Goal: Find specific page/section: Find specific page/section

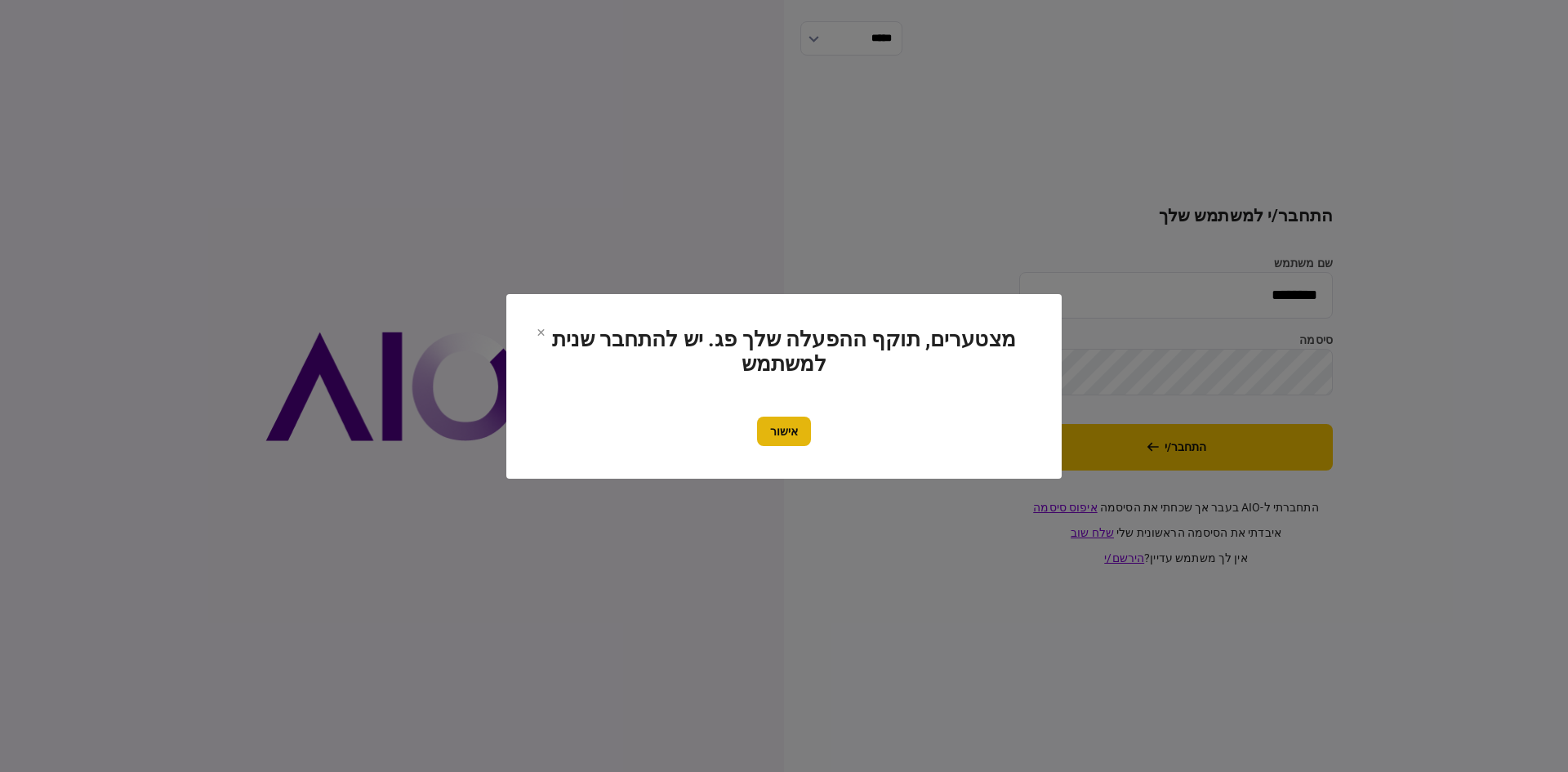
click at [782, 424] on button "אישור" at bounding box center [784, 431] width 54 height 29
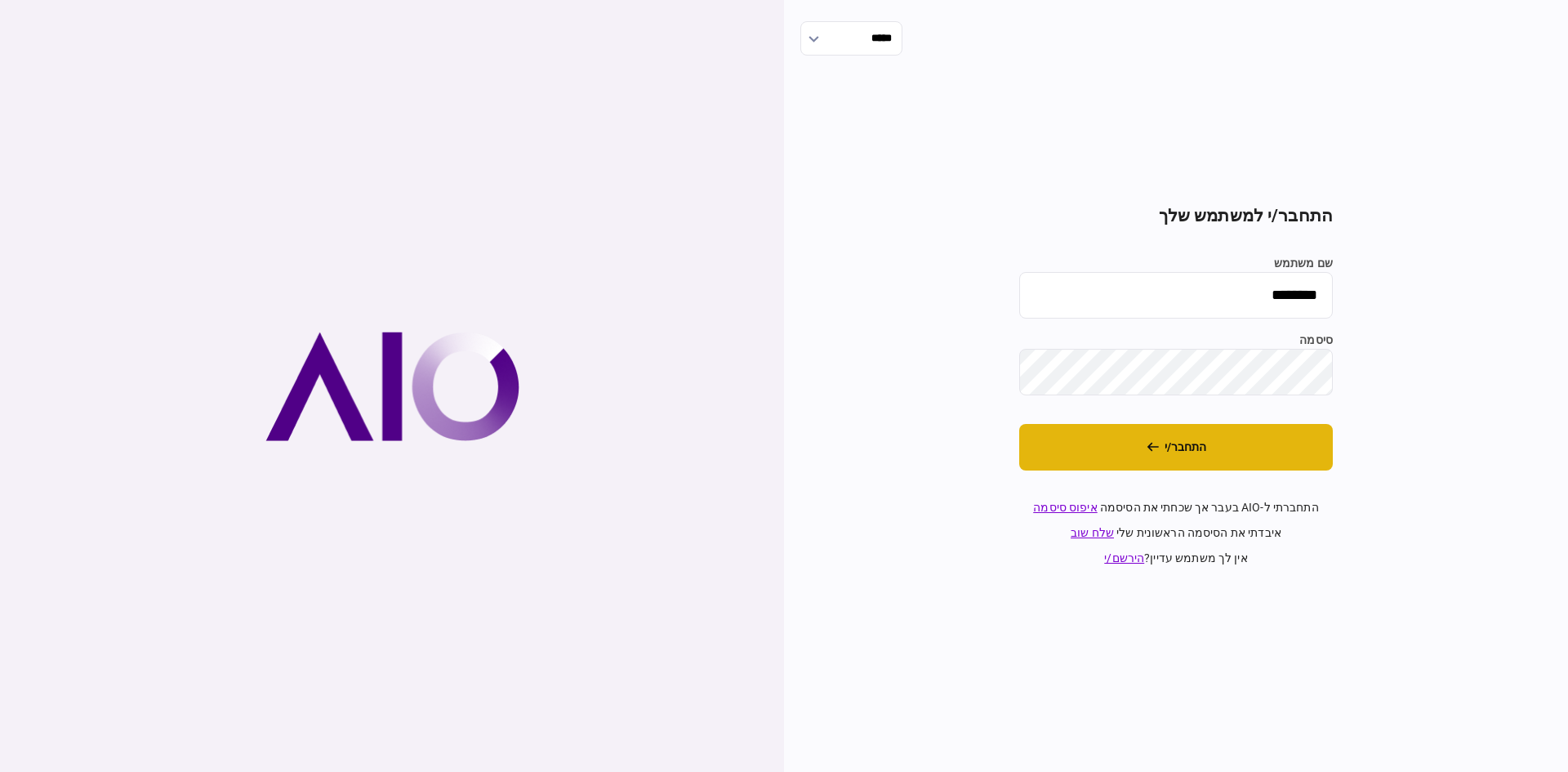
click at [1107, 435] on button "התחבר/י" at bounding box center [1176, 447] width 313 height 46
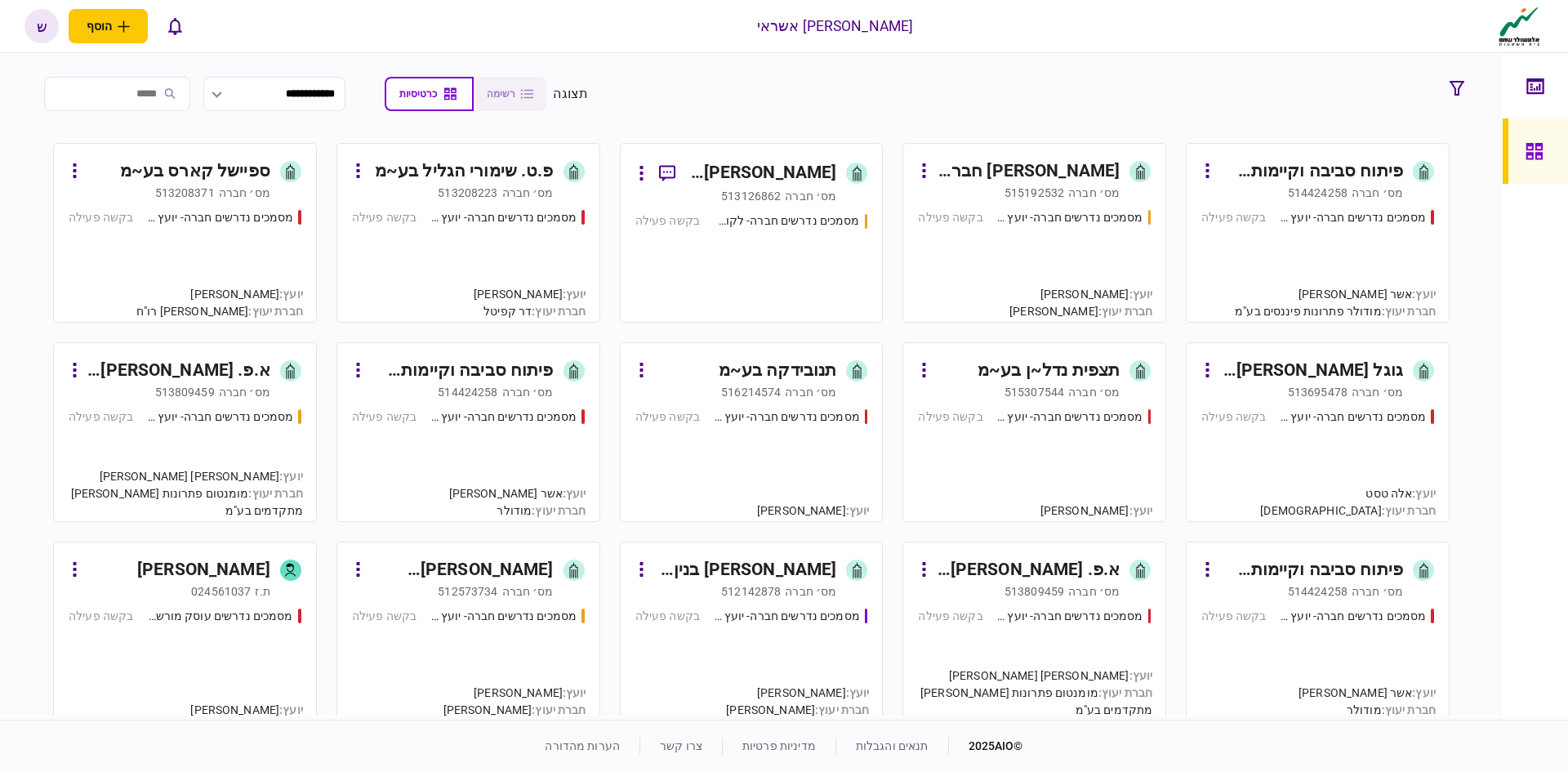
click at [463, 369] on div "פיתוח סביבה וקיימות בע~מ" at bounding box center [462, 371] width 183 height 27
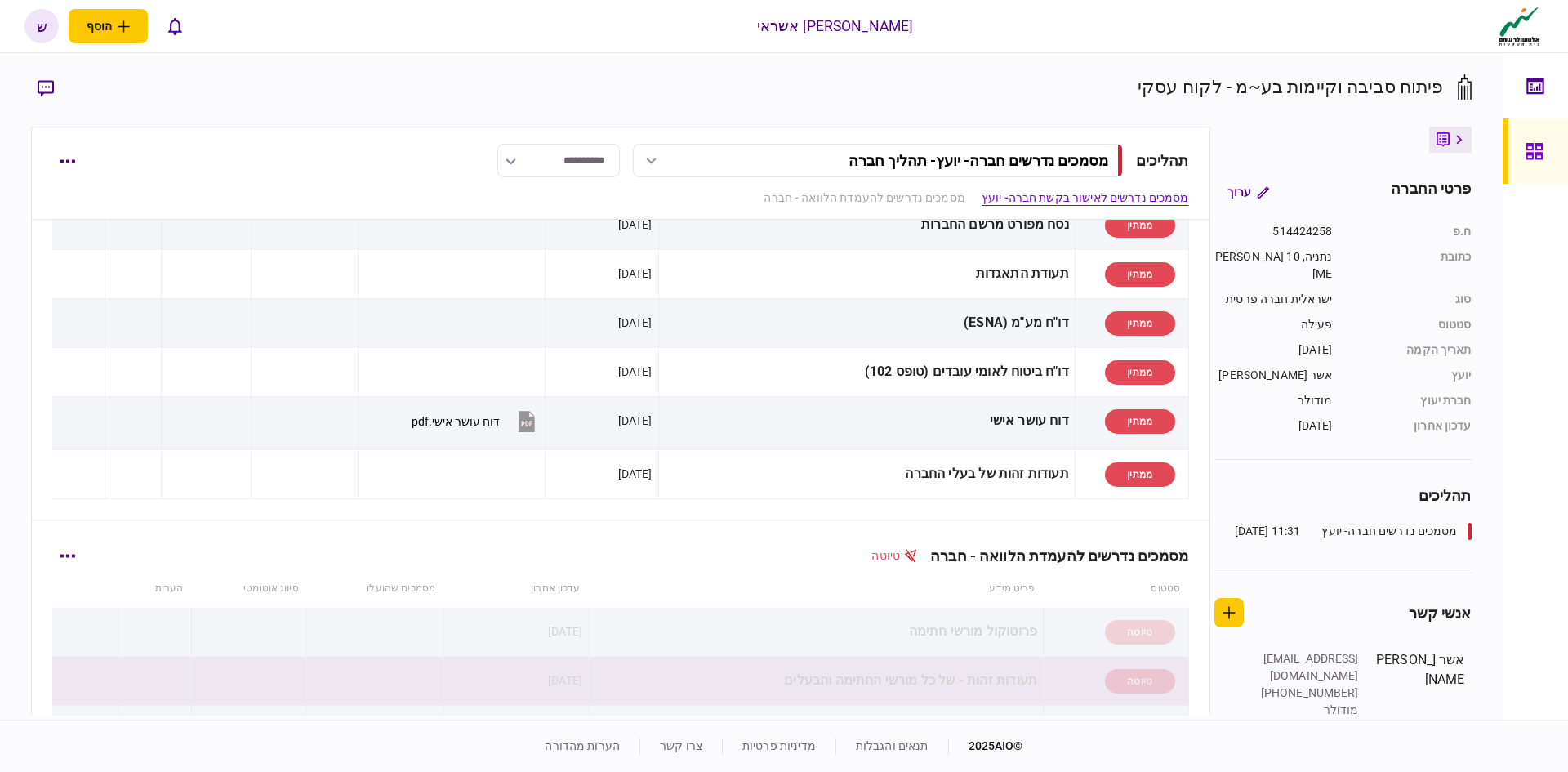
scroll to position [654, 0]
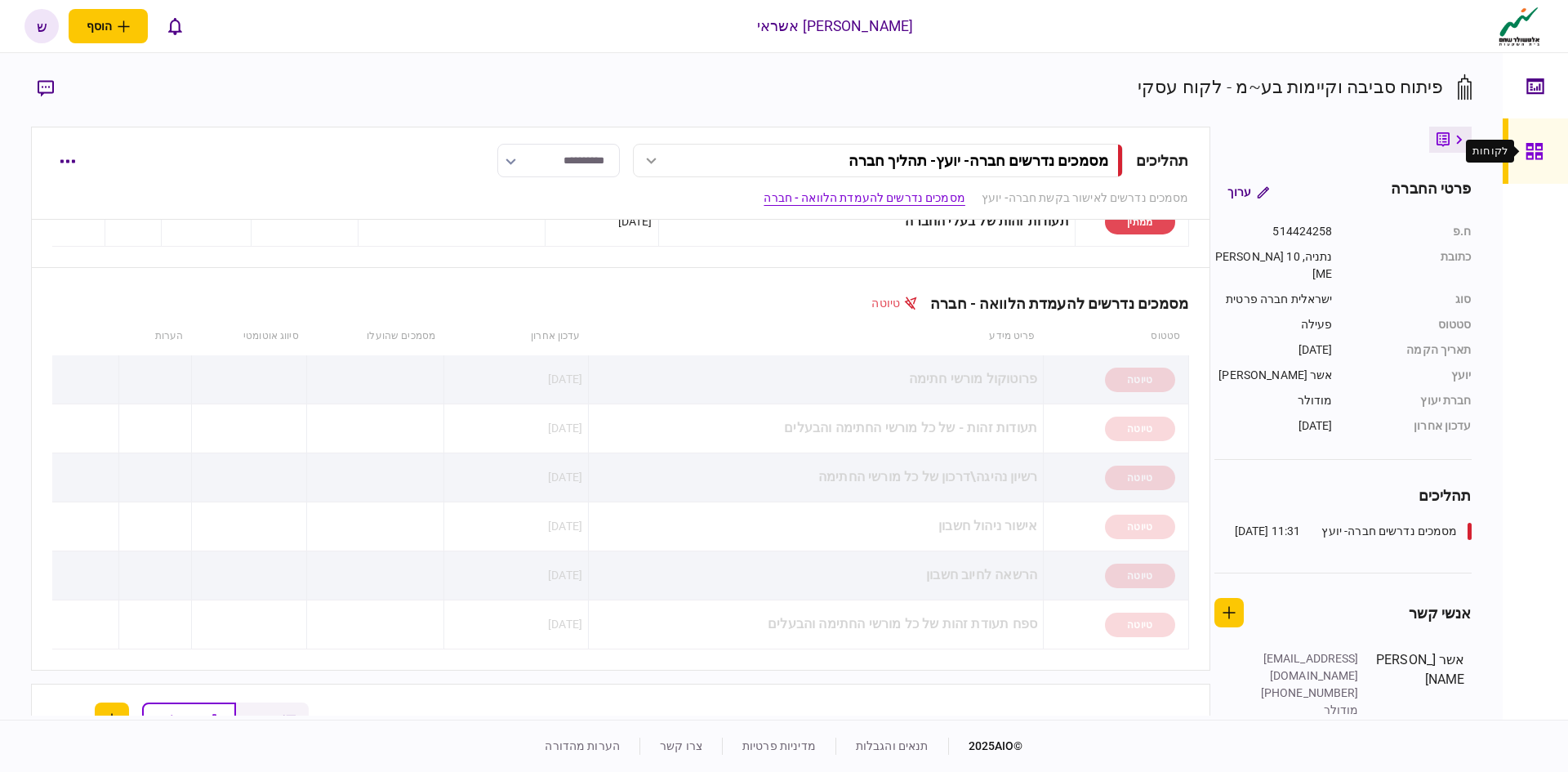
click at [1531, 159] on icon at bounding box center [1534, 151] width 16 height 16
